Goal: Check status: Verify the current state of an ongoing process or item

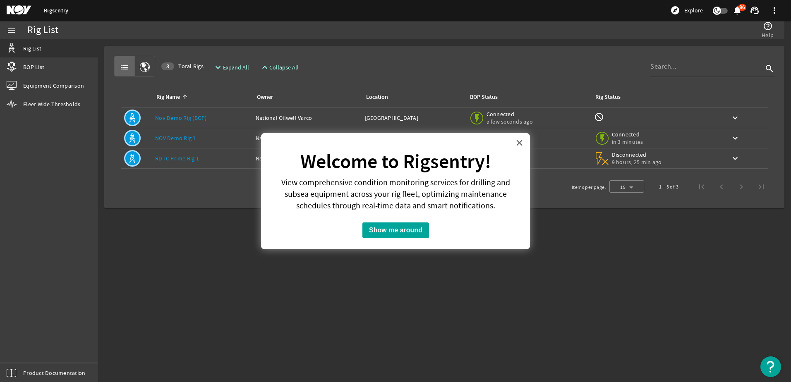
click at [516, 142] on button "×" at bounding box center [520, 142] width 8 height 13
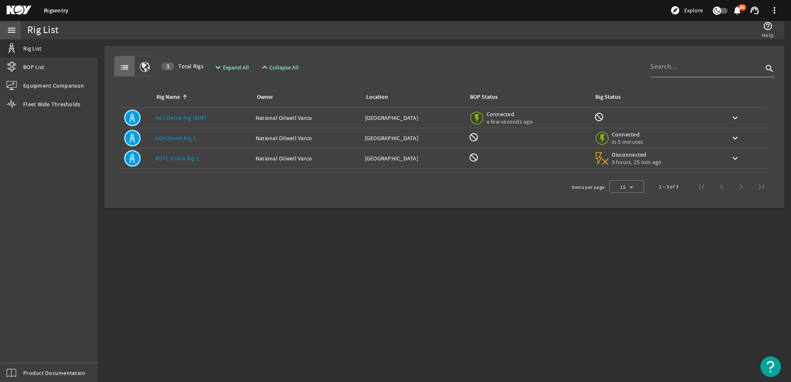
click at [10, 27] on mat-icon "menu" at bounding box center [12, 30] width 10 height 10
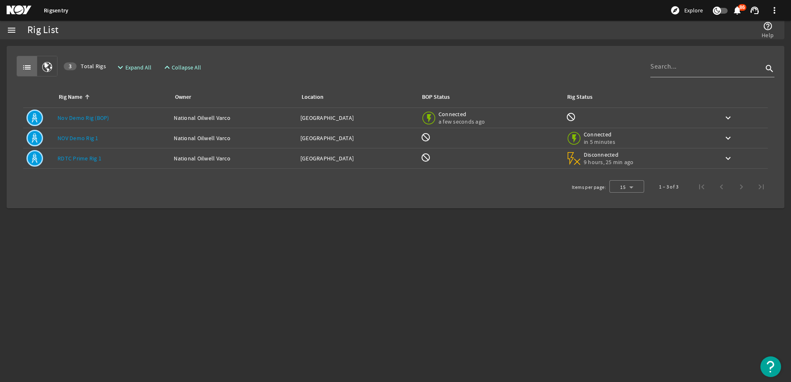
click at [771, 10] on span at bounding box center [775, 10] width 20 height 20
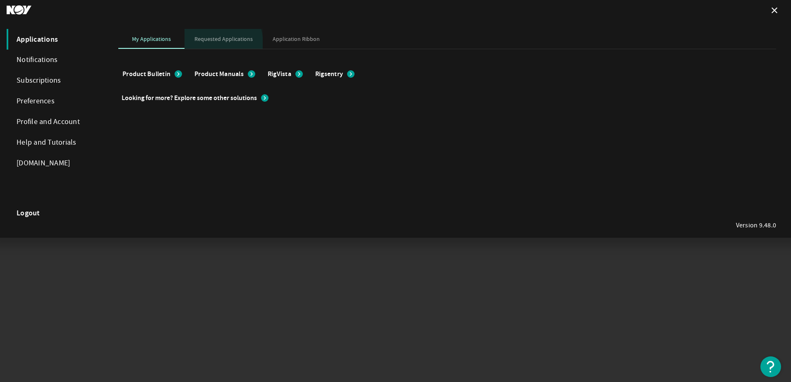
click at [209, 43] on span "Requested Applications" at bounding box center [223, 39] width 58 height 20
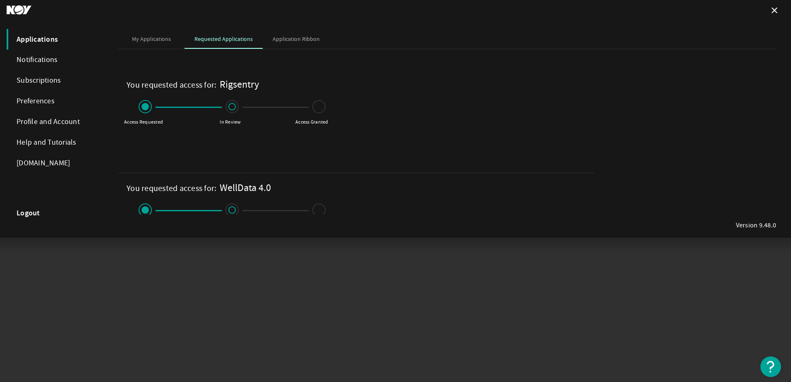
click at [232, 211] on span at bounding box center [231, 209] width 7 height 7
click at [227, 187] on h1 "WellData 4.0" at bounding box center [245, 188] width 51 height 13
click at [773, 12] on mat-icon "close" at bounding box center [775, 10] width 10 height 10
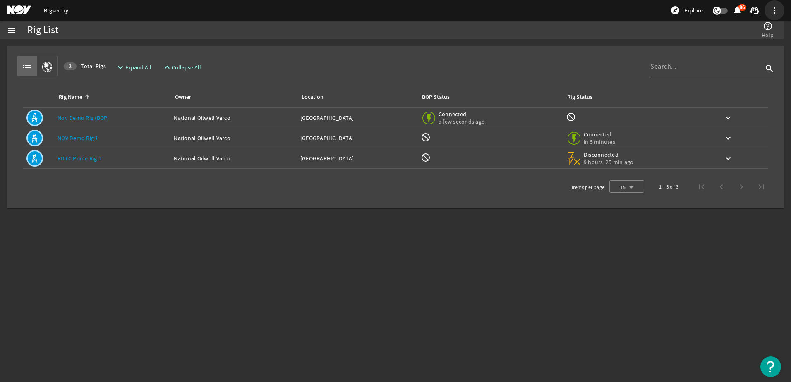
click at [772, 11] on span at bounding box center [775, 10] width 20 height 20
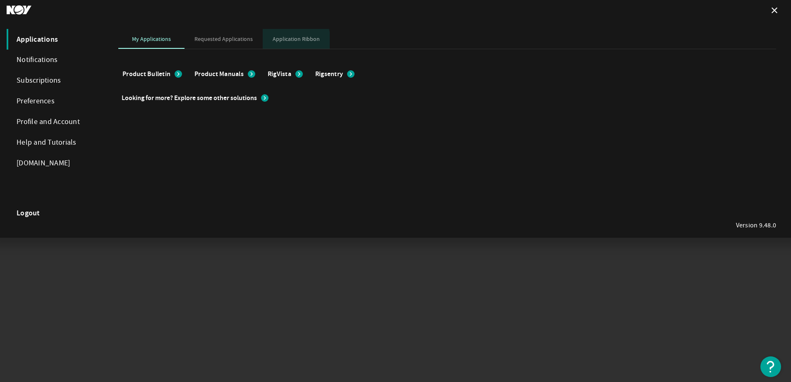
click at [285, 43] on span "Application Ribbon" at bounding box center [296, 39] width 47 height 20
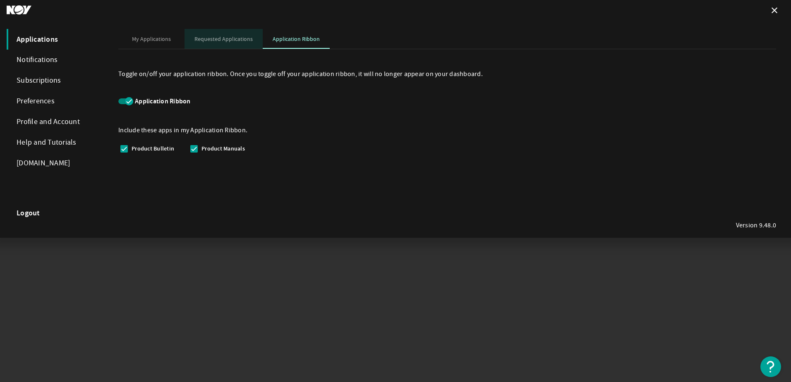
click at [243, 41] on span "Requested Applications" at bounding box center [223, 39] width 58 height 6
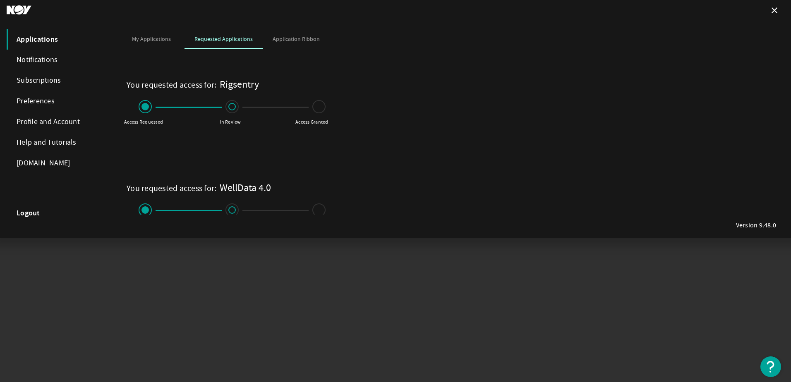
click at [36, 79] on div "Subscriptions" at bounding box center [54, 80] width 95 height 21
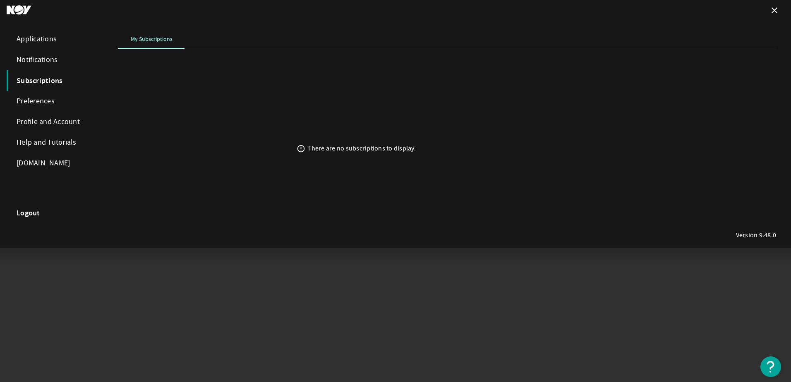
click at [42, 63] on div "Notifications" at bounding box center [54, 60] width 95 height 21
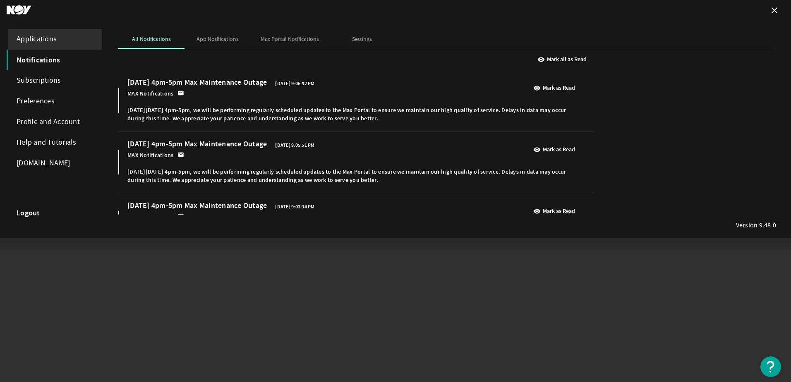
click at [41, 46] on div "Applications" at bounding box center [54, 39] width 95 height 21
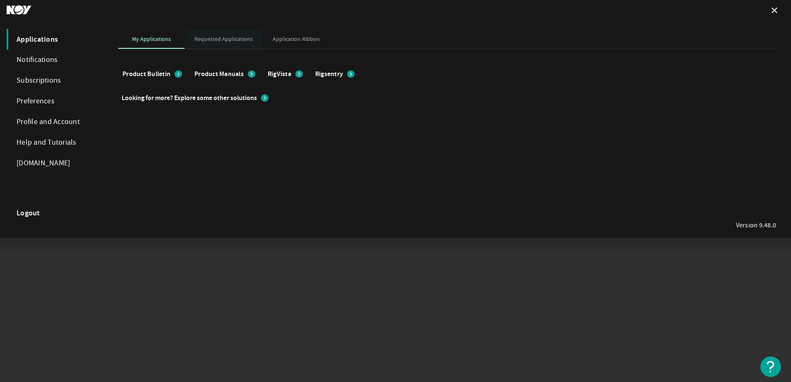
click at [219, 41] on span "Requested Applications" at bounding box center [223, 39] width 58 height 6
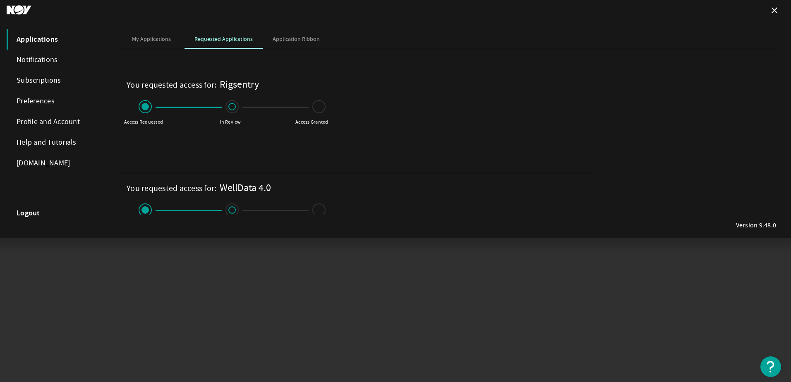
click at [172, 186] on h2 "You requested access for:" at bounding box center [172, 188] width 90 height 13
click at [234, 211] on span at bounding box center [231, 209] width 7 height 7
click at [285, 41] on span "Application Ribbon" at bounding box center [296, 39] width 47 height 6
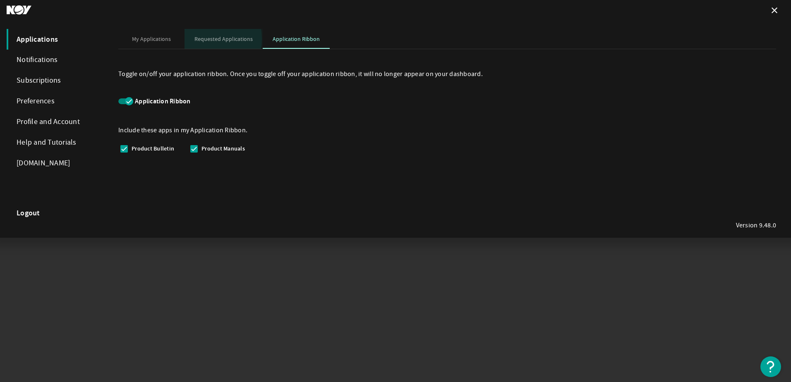
click at [192, 41] on div "Requested Applications" at bounding box center [224, 39] width 78 height 20
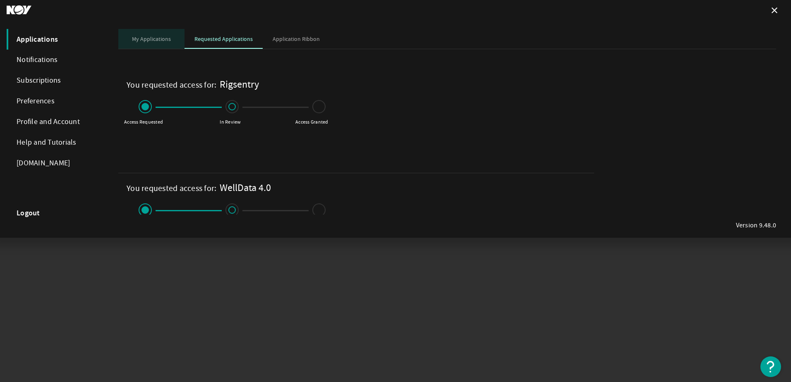
click at [144, 39] on span "My Applications" at bounding box center [151, 39] width 39 height 6
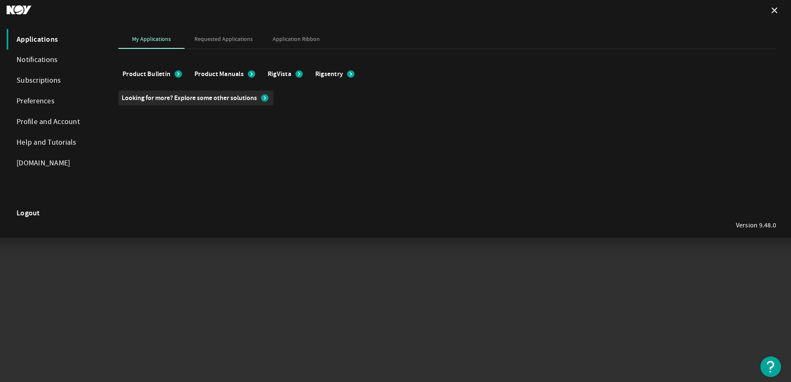
click at [271, 96] on span at bounding box center [195, 98] width 155 height 20
